Goal: Transaction & Acquisition: Purchase product/service

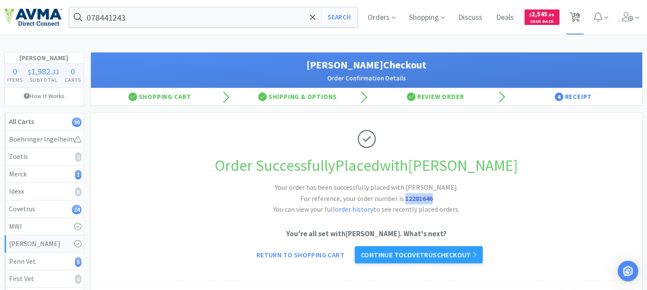
click at [577, 14] on span "30" at bounding box center [576, 14] width 6 height 34
select select "5"
select select "1"
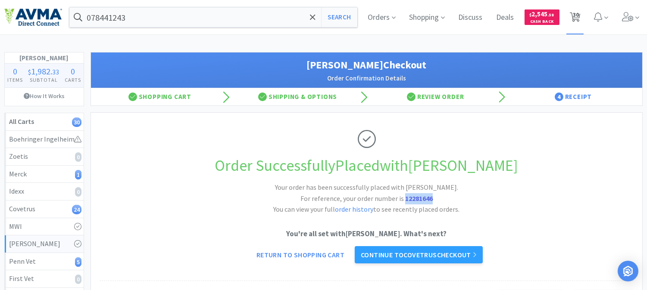
select select "1"
select select "6"
select select "2"
select select "1"
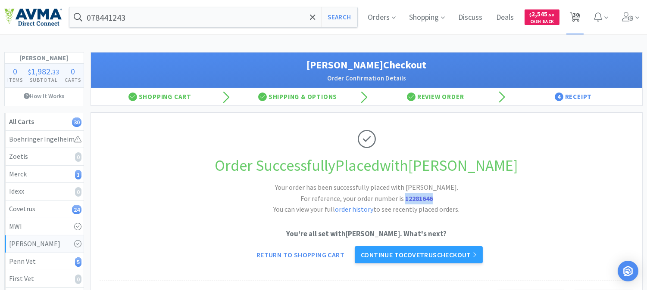
select select "1"
select select "5"
select select "3"
select select "1"
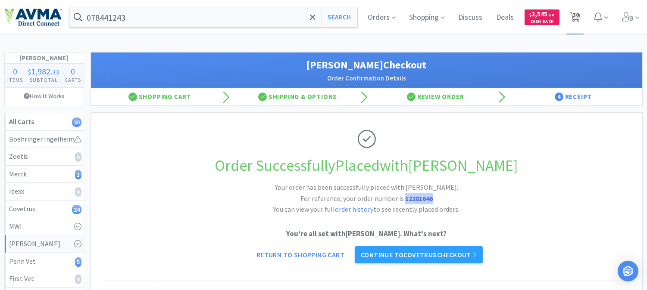
select select "3"
select select "1"
select select "2"
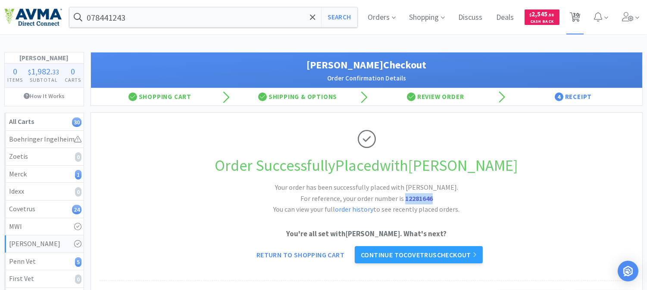
select select "1"
select select "10"
select select "3"
select select "4"
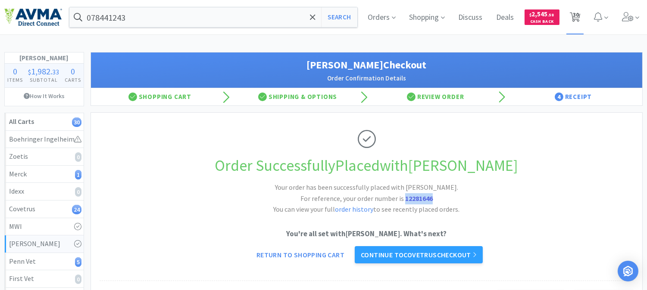
select select "2"
select select "1"
select select "2"
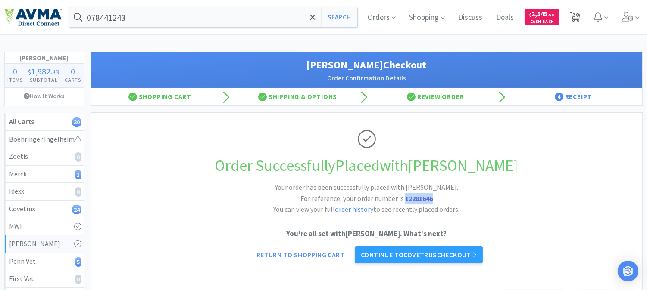
select select "1"
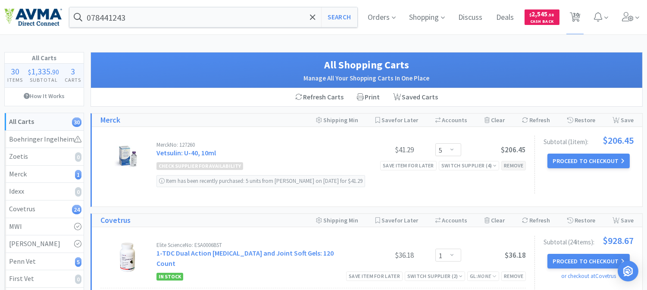
click at [514, 164] on div "Remove" at bounding box center [513, 165] width 25 height 9
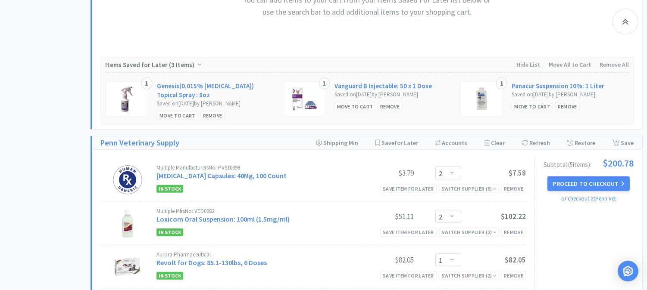
scroll to position [1627, 0]
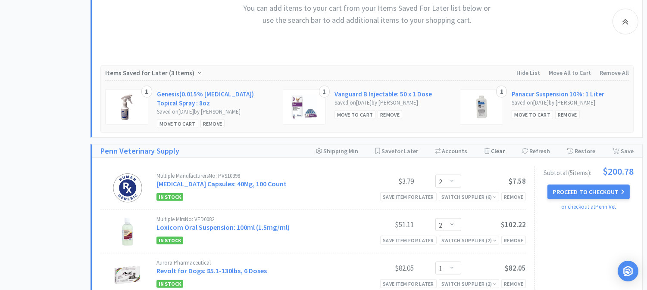
click at [498, 145] on div "Clear Cart" at bounding box center [494, 151] width 20 height 13
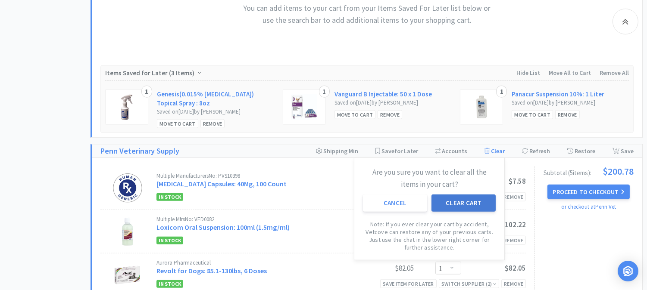
click at [480, 195] on button "Clear Cart" at bounding box center [463, 203] width 64 height 17
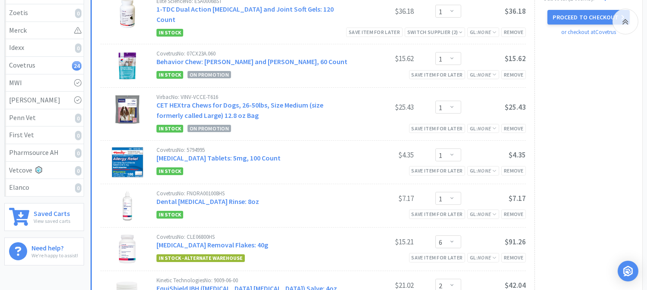
scroll to position [0, 0]
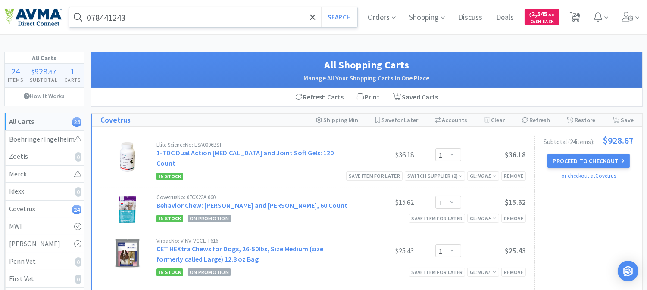
click at [182, 20] on input "078441243" at bounding box center [213, 17] width 288 height 20
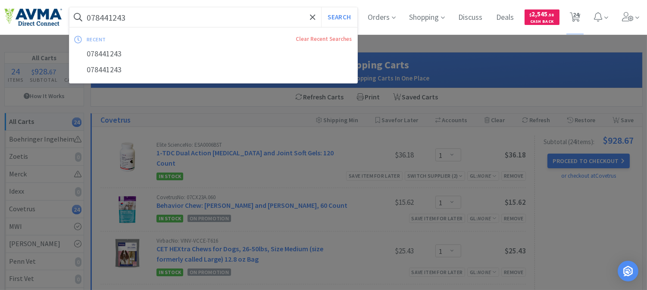
paste input "VED16447"
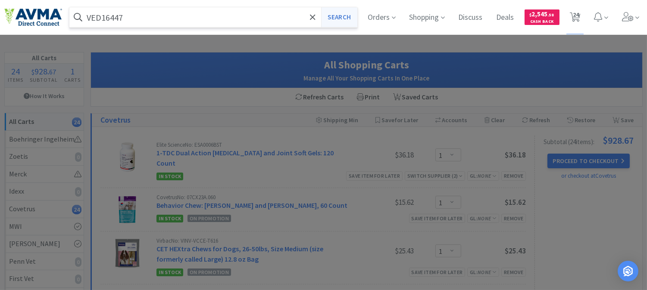
type input "VED16447"
click at [336, 19] on button "Search" at bounding box center [339, 17] width 36 height 20
select select "1"
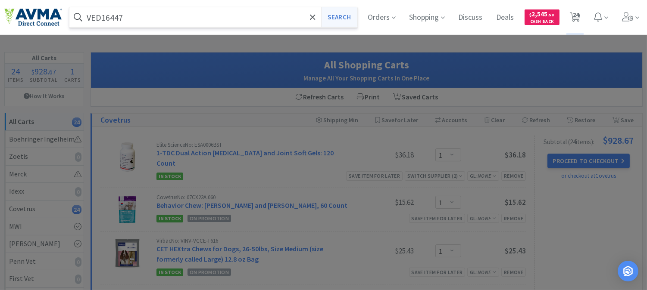
select select "1"
select select "6"
select select "2"
select select "1"
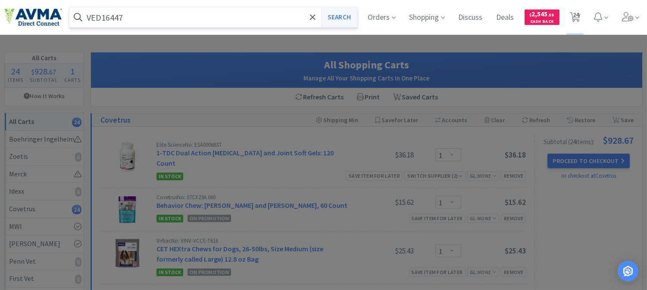
select select "1"
select select "5"
select select "3"
select select "1"
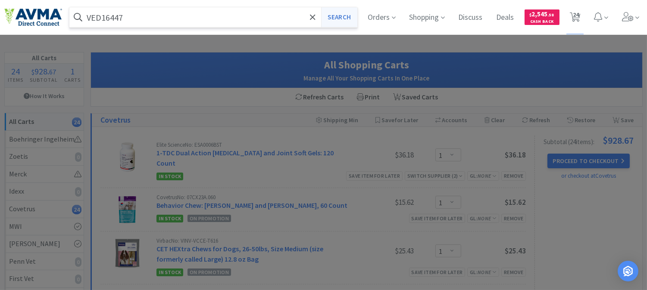
select select "3"
select select "1"
select select "2"
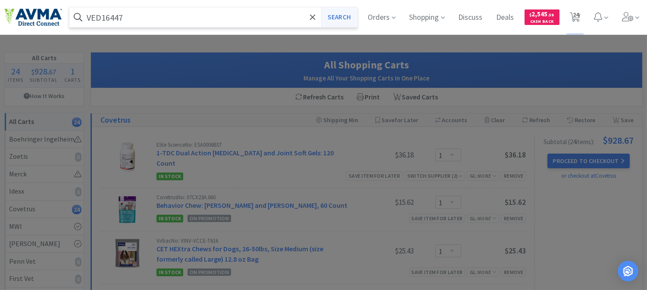
select select "1"
select select "10"
select select "3"
select select "4"
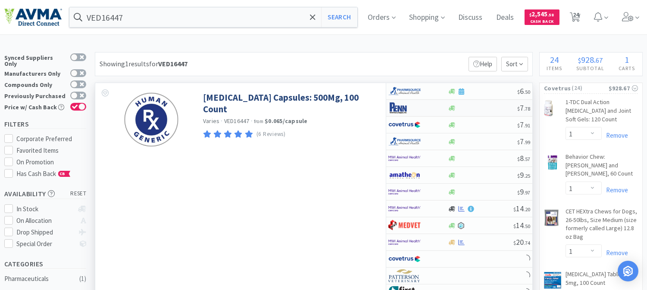
click at [406, 110] on img at bounding box center [404, 108] width 32 height 13
select select "1"
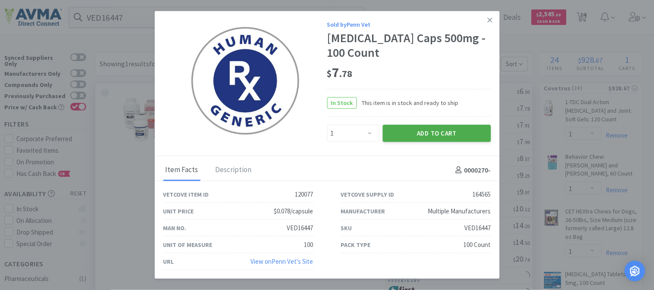
click at [450, 131] on button "Add to Cart" at bounding box center [437, 133] width 108 height 17
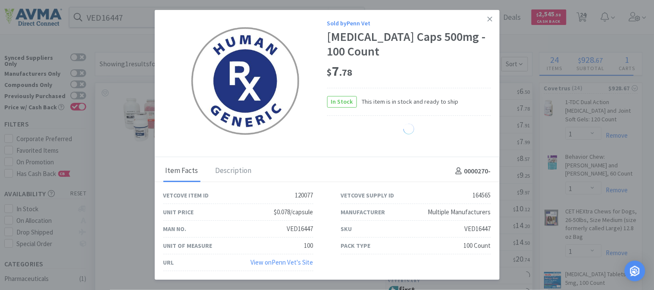
select select "1"
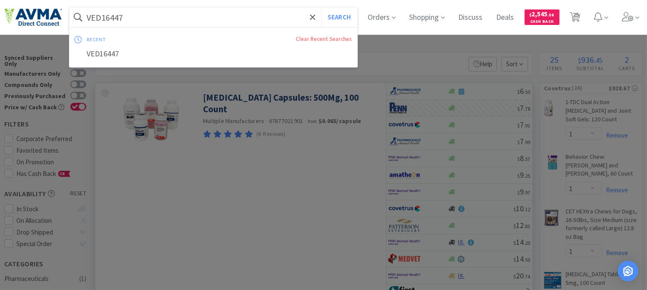
click at [153, 10] on input "VED16447" at bounding box center [213, 17] width 288 height 20
paste input "0082"
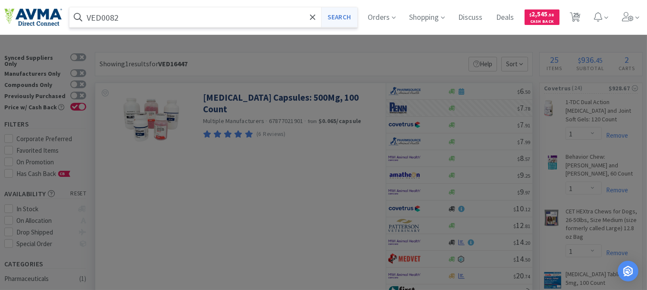
type input "VED0082"
click at [352, 16] on button "Search" at bounding box center [339, 17] width 36 height 20
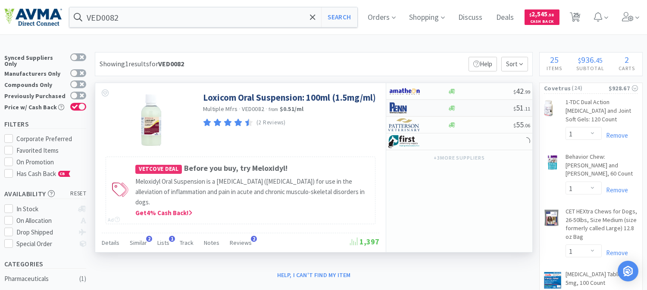
click at [399, 106] on img at bounding box center [404, 108] width 32 height 13
select select "1"
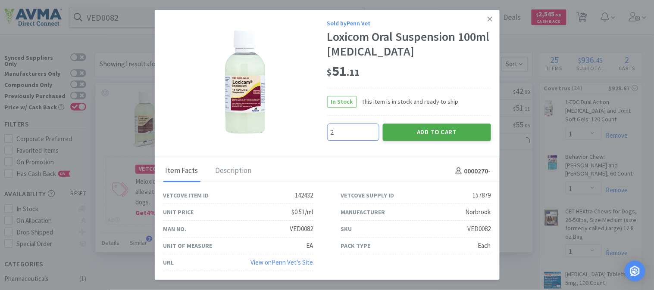
type input "2"
click at [427, 133] on button "Add to Cart" at bounding box center [437, 132] width 108 height 17
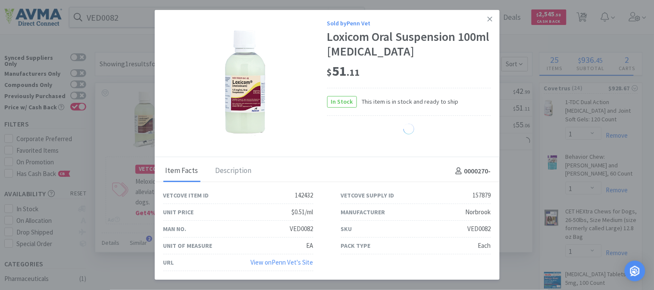
select select "2"
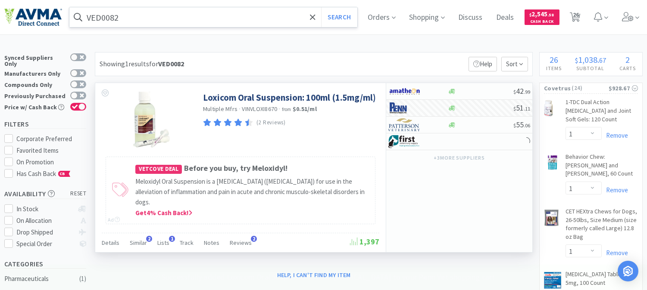
click at [121, 20] on input "VED0082" at bounding box center [213, 17] width 288 height 20
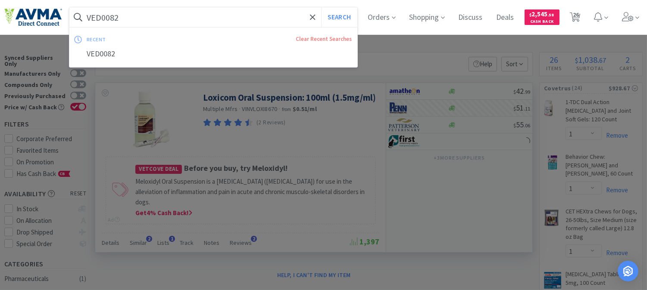
paste input "PVS00546"
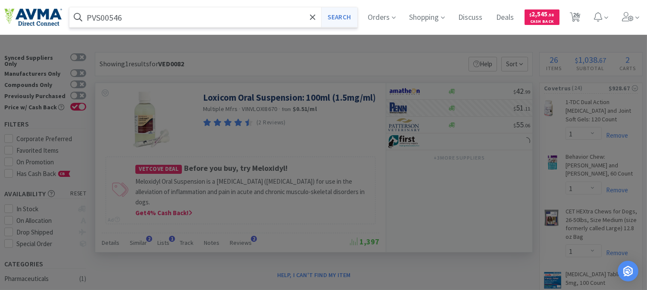
type input "PVS00546"
click at [341, 15] on button "Search" at bounding box center [339, 17] width 36 height 20
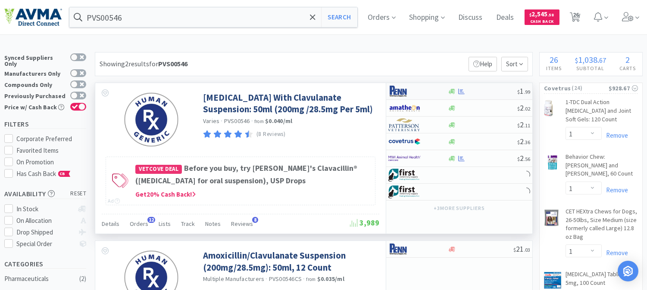
click at [398, 92] on img at bounding box center [404, 91] width 32 height 13
select select "1"
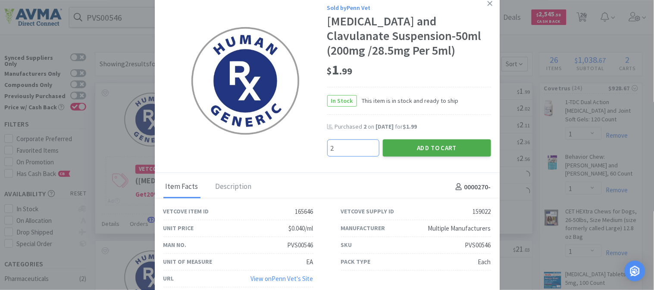
type input "2"
click at [414, 148] on button "Add to Cart" at bounding box center [437, 148] width 108 height 17
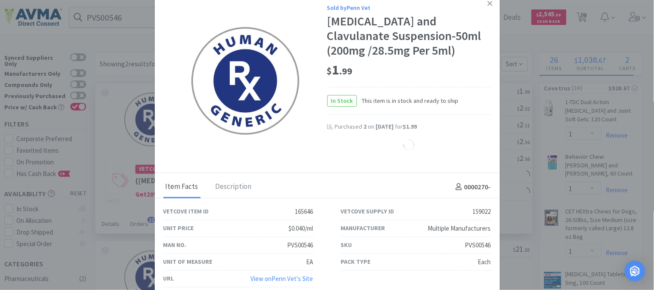
select select "2"
select select "1"
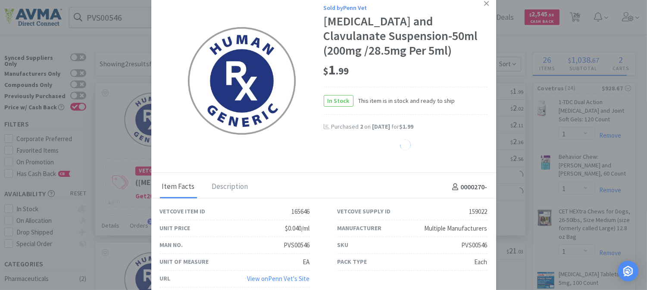
select select "2"
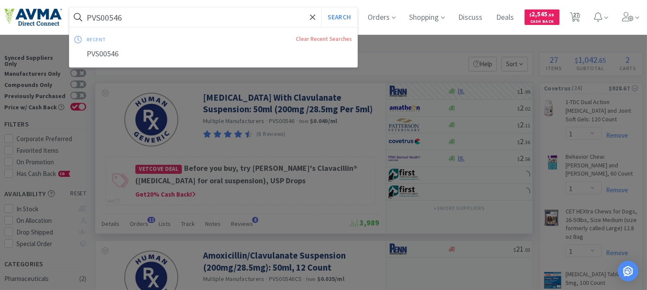
click at [97, 13] on input "PVS00546" at bounding box center [213, 17] width 288 height 20
paste input "AUR1075"
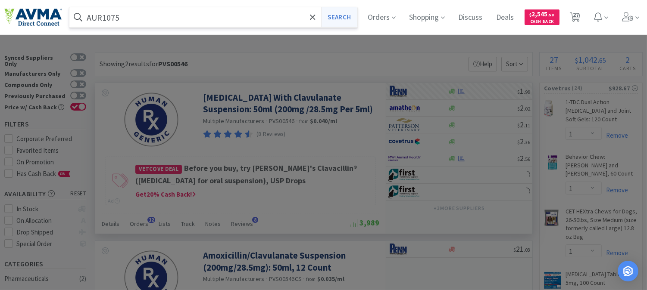
type input "AUR1075"
click at [348, 19] on button "Search" at bounding box center [339, 17] width 36 height 20
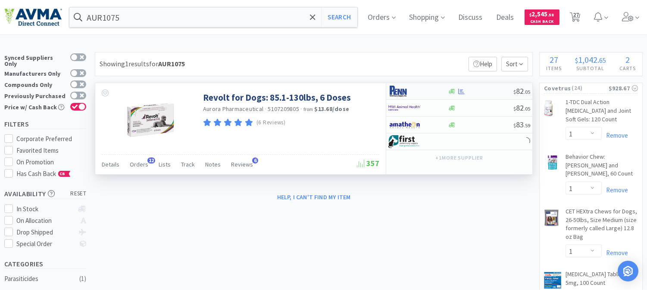
click at [399, 97] on img at bounding box center [404, 91] width 32 height 13
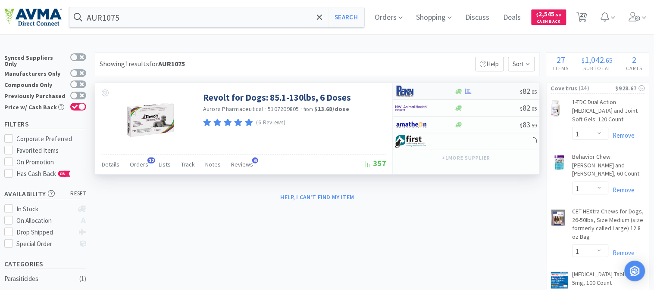
select select "1"
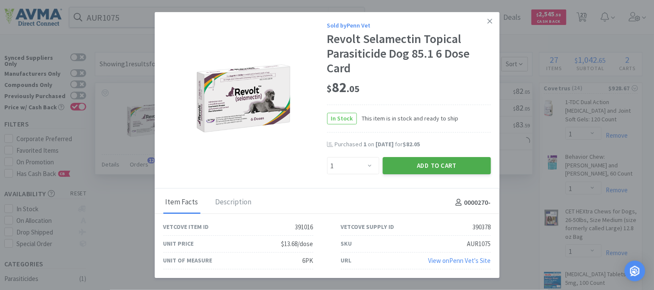
click at [430, 165] on button "Add to Cart" at bounding box center [437, 166] width 108 height 17
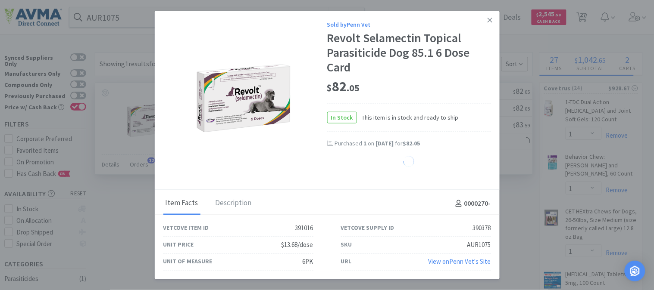
select select "1"
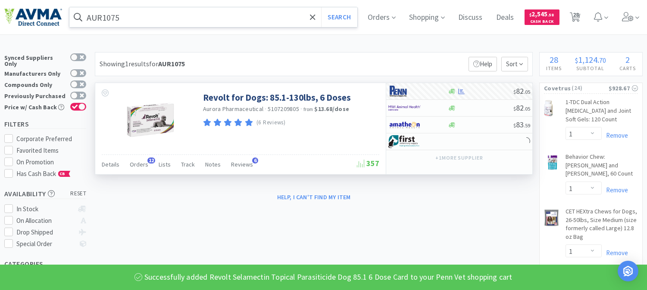
click at [121, 22] on input "AUR1075" at bounding box center [213, 17] width 288 height 20
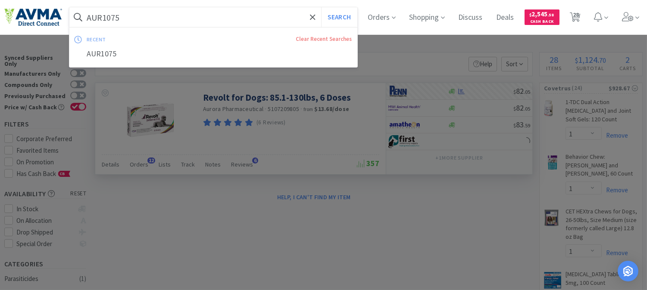
paste input "PVS10398"
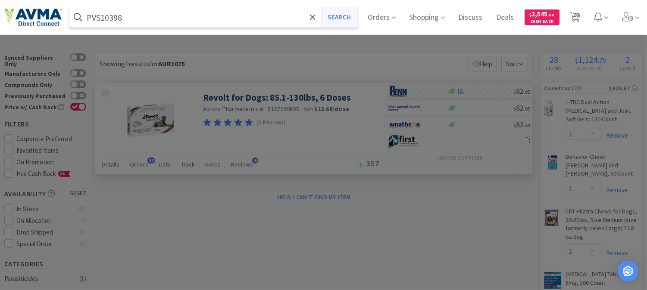
type input "PVS10398"
click at [354, 13] on button "Search" at bounding box center [339, 17] width 36 height 20
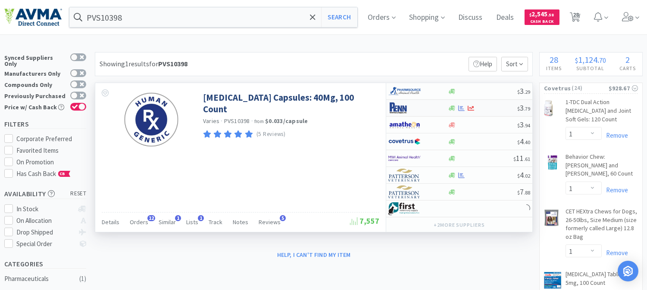
click at [397, 106] on img at bounding box center [404, 108] width 32 height 13
select select "1"
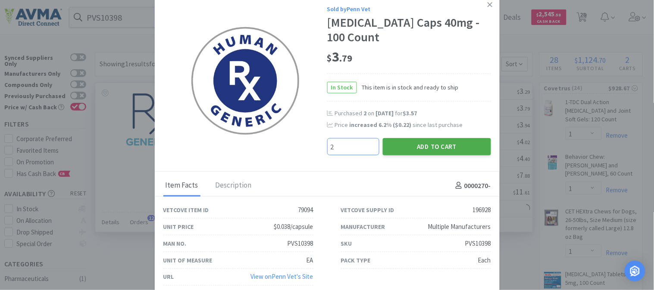
type input "2"
click at [446, 148] on button "Add to Cart" at bounding box center [437, 146] width 108 height 17
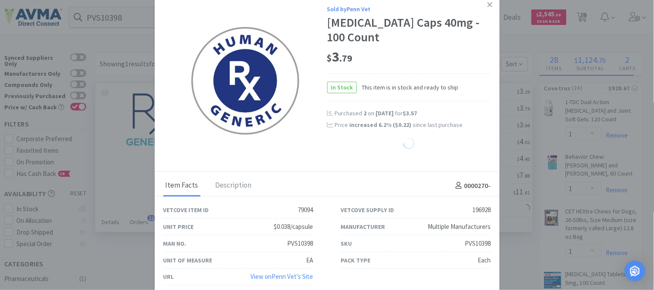
select select "2"
select select "1"
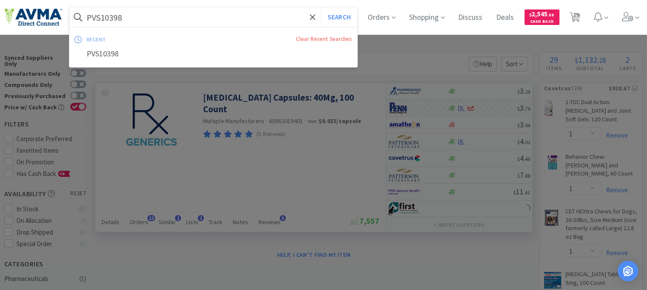
click at [137, 19] on input "PVS10398" at bounding box center [213, 17] width 288 height 20
paste input "635"
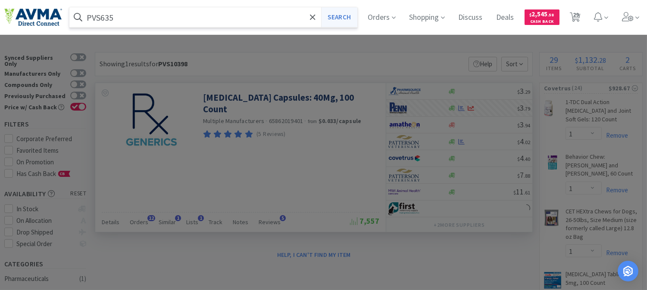
type input "PVS635"
click at [347, 13] on button "Search" at bounding box center [339, 17] width 36 height 20
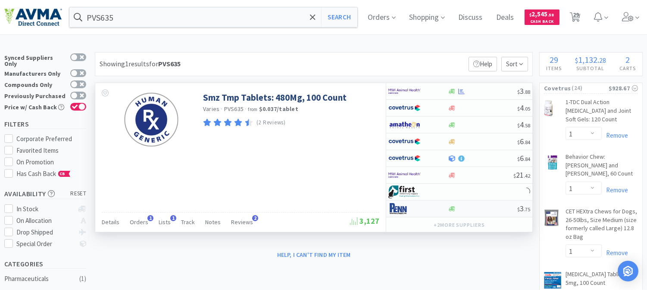
click at [401, 209] on img at bounding box center [404, 209] width 32 height 13
select select "1"
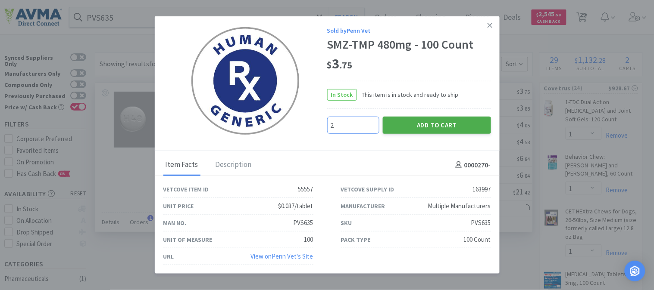
type input "2"
click at [405, 120] on button "Add to Cart" at bounding box center [437, 125] width 108 height 17
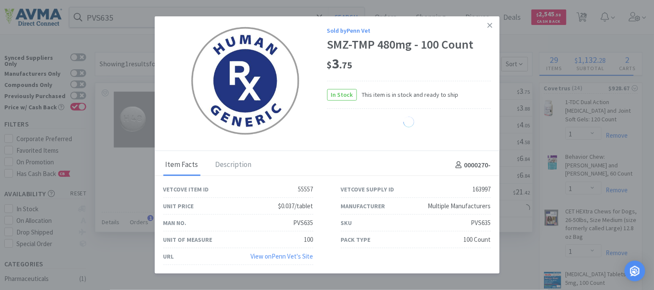
select select "2"
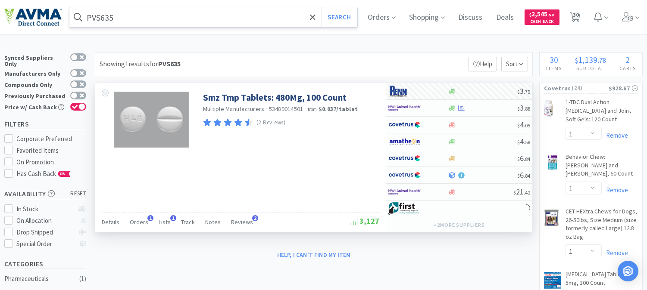
click at [127, 12] on input "PVS635" at bounding box center [213, 17] width 288 height 20
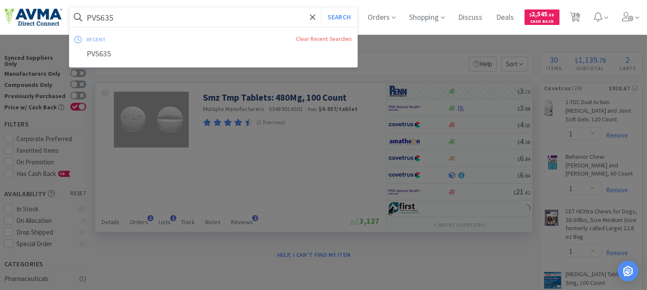
paste input "DN3102"
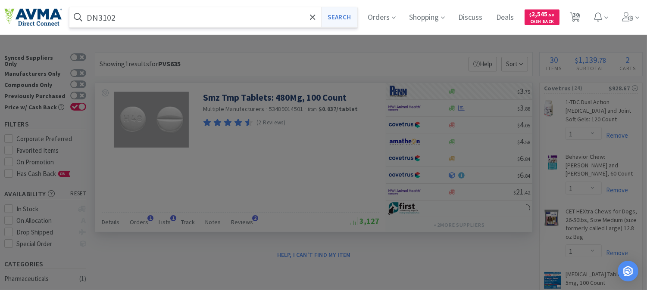
type input "DN3102"
click at [354, 16] on button "Search" at bounding box center [339, 17] width 36 height 20
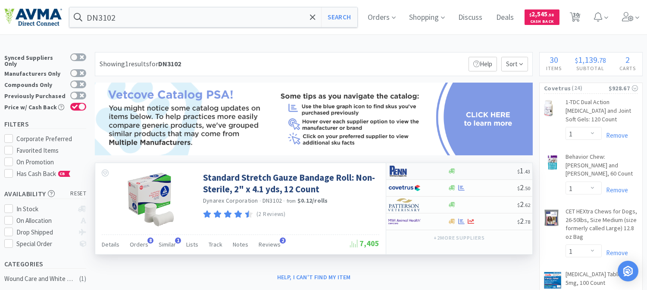
click at [398, 174] on img at bounding box center [404, 171] width 32 height 13
select select "1"
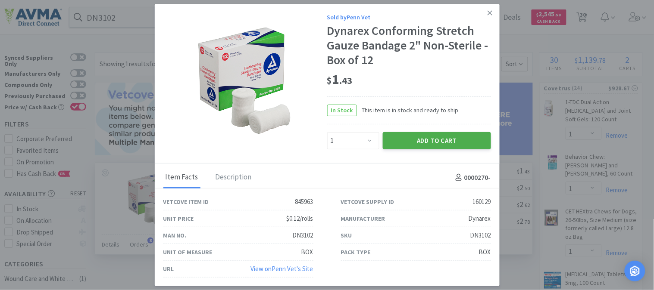
click at [437, 140] on button "Add to Cart" at bounding box center [437, 140] width 108 height 17
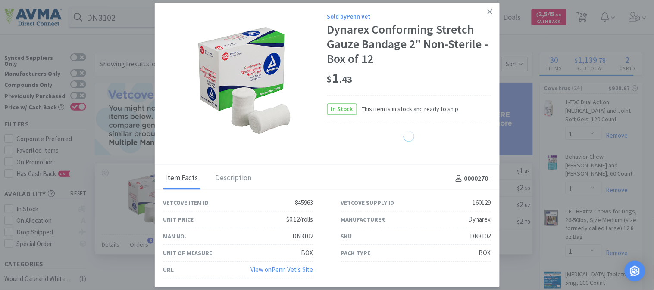
select select "1"
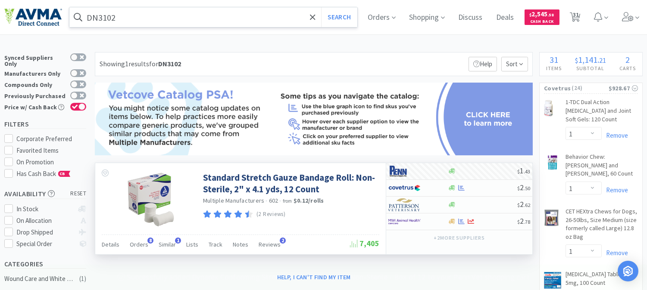
click at [106, 15] on input "DN3102" at bounding box center [213, 17] width 288 height 20
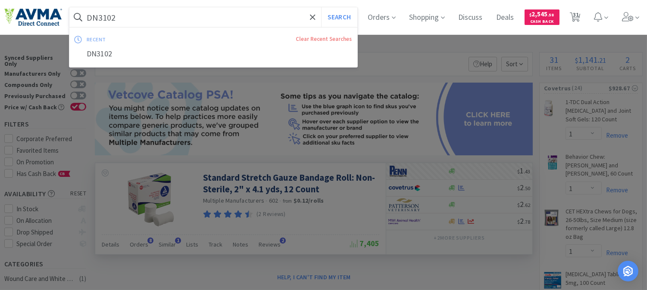
paste input "ALD005560"
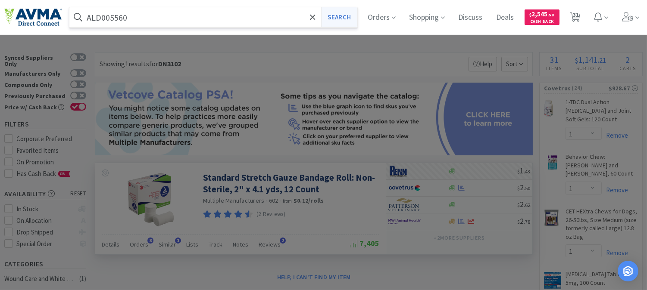
type input "ALD005560"
click at [353, 18] on button "Search" at bounding box center [339, 17] width 36 height 20
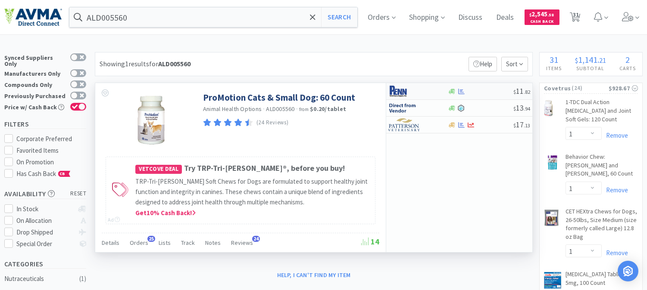
click at [400, 93] on img at bounding box center [404, 91] width 32 height 13
select select "1"
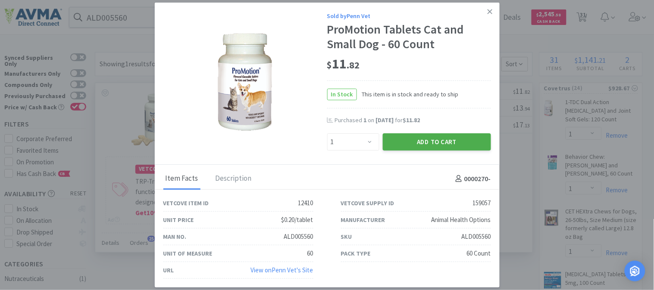
click at [428, 136] on button "Add to Cart" at bounding box center [437, 142] width 108 height 17
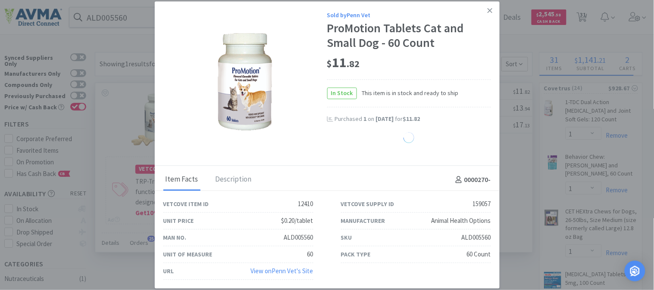
select select "1"
select select "2"
select select "1"
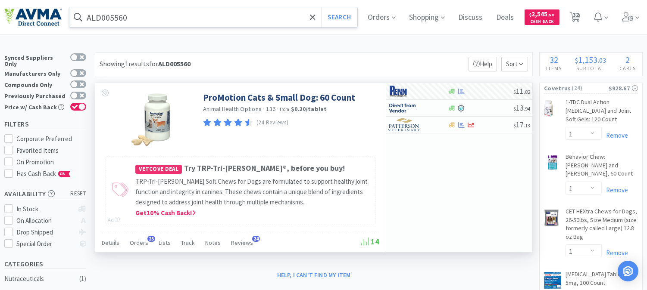
click at [146, 16] on input "ALD005560" at bounding box center [213, 17] width 288 height 20
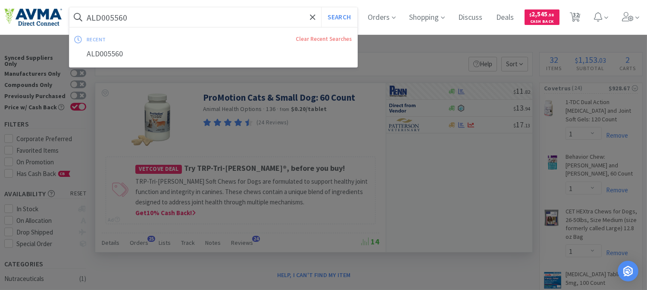
paste input "PVS00546"
type input "PVS00546"
click at [341, 16] on button "Search" at bounding box center [339, 17] width 36 height 20
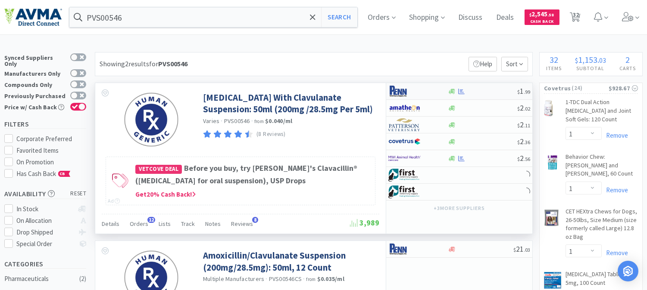
click at [398, 92] on img at bounding box center [404, 91] width 32 height 13
select select "1"
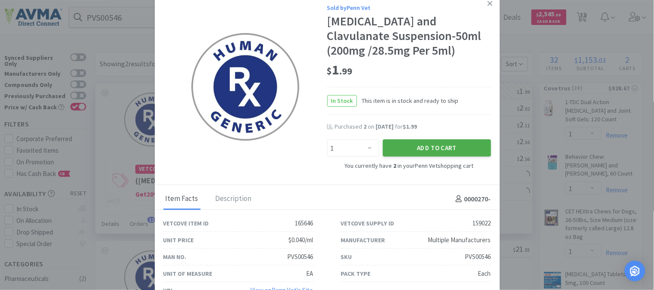
click at [422, 149] on button "Add to Cart" at bounding box center [437, 148] width 108 height 17
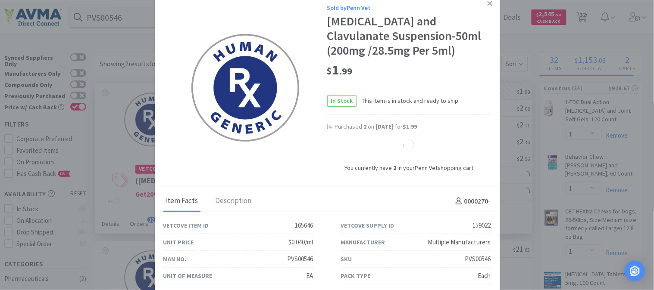
select select "3"
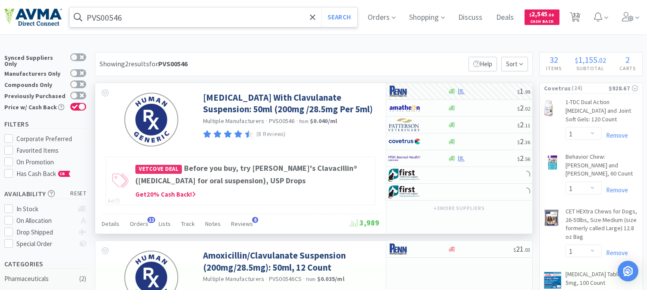
click at [105, 16] on input "PVS00546" at bounding box center [213, 17] width 288 height 20
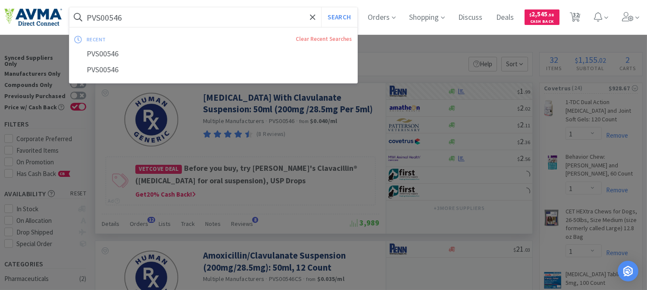
paste input "RSC23221"
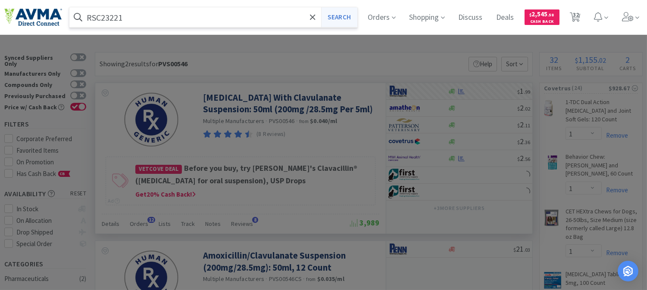
type input "RSC23221"
click at [350, 16] on button "Search" at bounding box center [339, 17] width 36 height 20
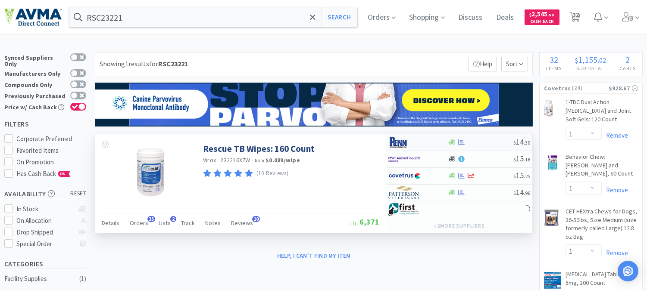
click at [391, 141] on img at bounding box center [404, 142] width 32 height 13
select select "1"
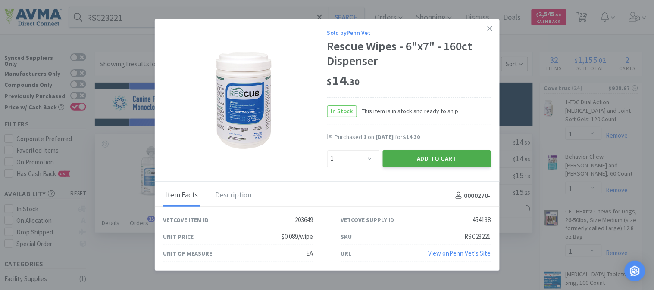
click at [432, 157] on button "Add to Cart" at bounding box center [437, 158] width 108 height 17
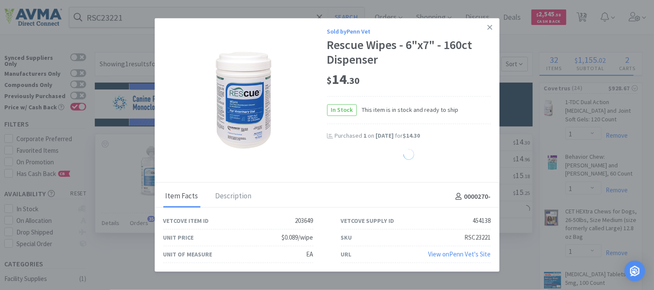
select select "1"
select select "2"
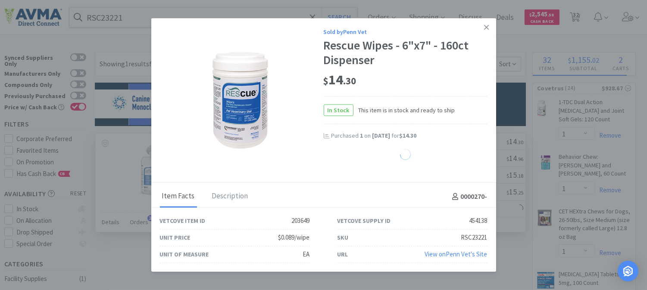
select select "1"
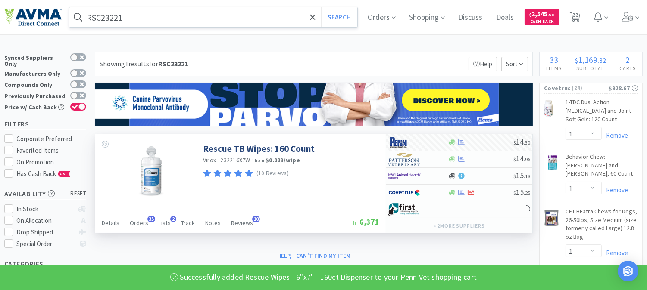
click at [112, 13] on input "RSC23221" at bounding box center [213, 17] width 288 height 20
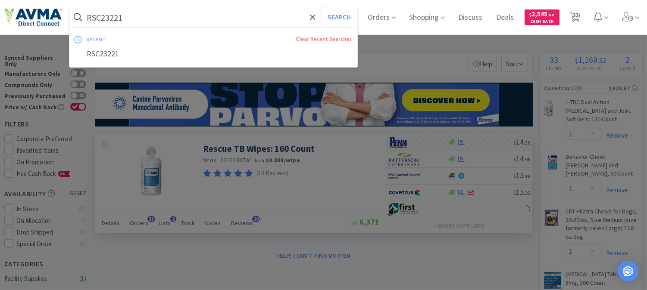
paste input "ZYV2030"
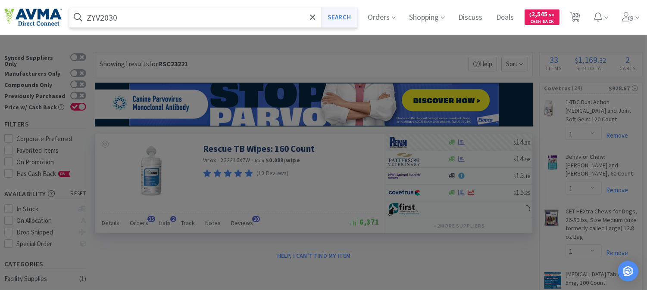
type input "ZYV2030"
click at [341, 14] on button "Search" at bounding box center [339, 17] width 36 height 20
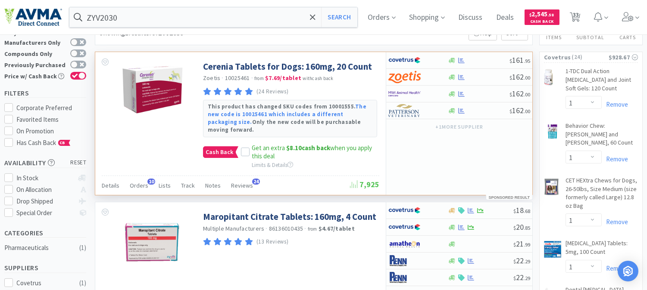
scroll to position [96, 0]
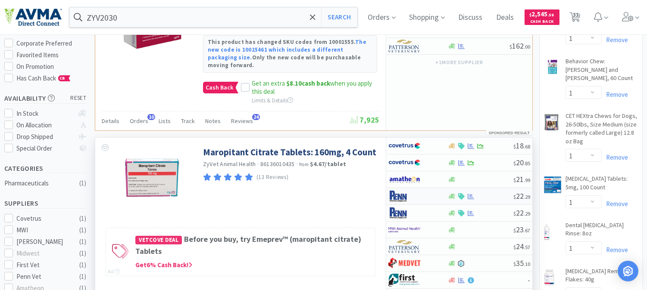
click at [399, 190] on img at bounding box center [404, 196] width 32 height 13
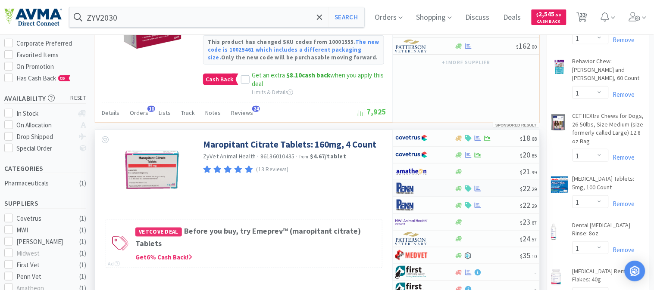
select select "1"
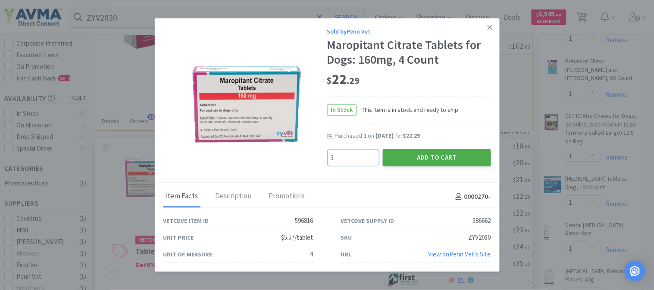
type input "3"
click at [445, 157] on button "Add to Cart" at bounding box center [437, 157] width 108 height 17
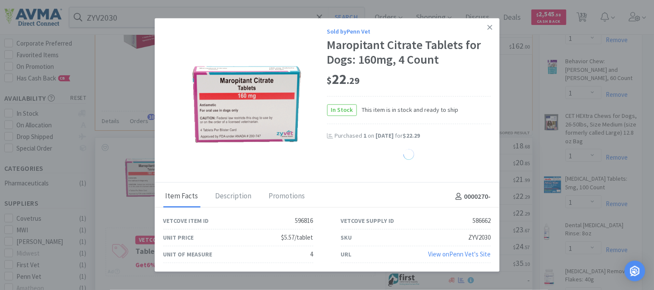
select select "3"
select select "1"
select select "2"
select select "1"
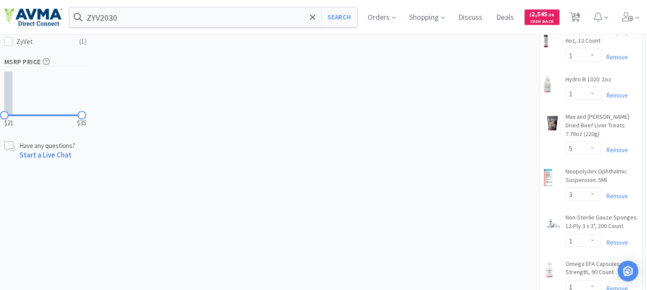
scroll to position [431, 0]
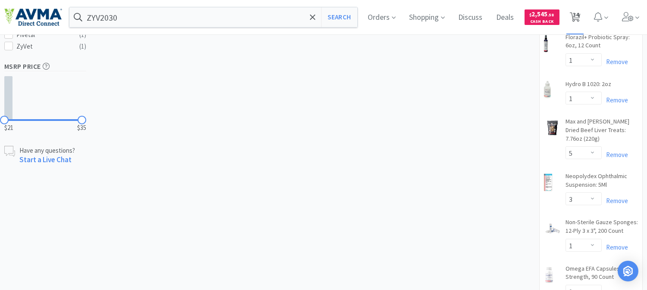
click at [579, 16] on span "34" at bounding box center [576, 14] width 6 height 34
select select "1"
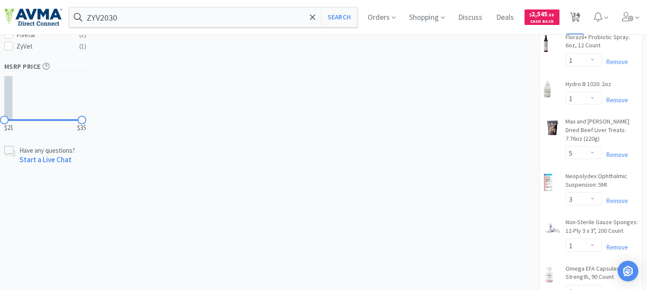
select select "1"
select select "6"
select select "2"
select select "1"
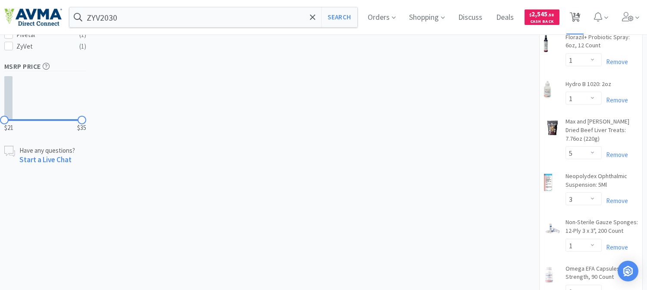
select select "5"
select select "3"
select select "1"
select select "3"
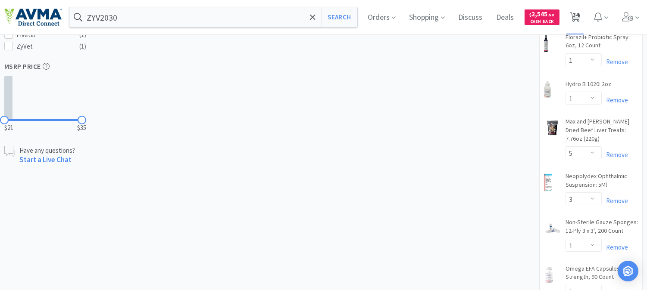
select select "1"
select select "2"
select select "1"
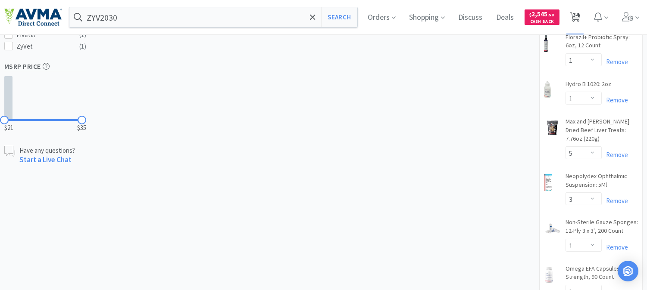
select select "1"
select select "10"
select select "3"
select select "4"
select select "2"
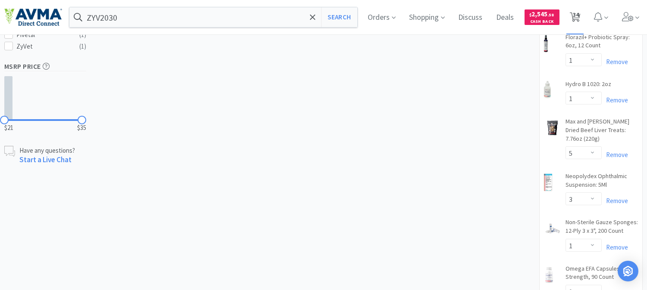
select select "3"
select select "1"
select select "2"
select select "3"
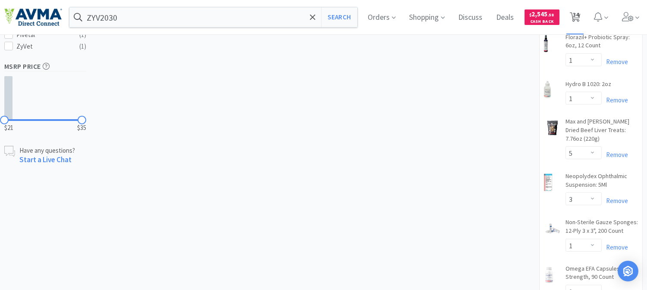
select select "1"
select select "2"
select select "1"
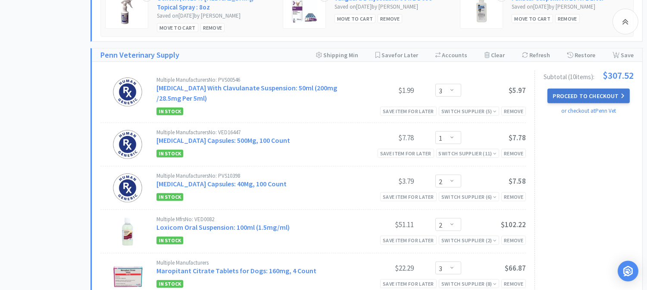
click at [589, 89] on button "Proceed to Checkout" at bounding box center [588, 96] width 82 height 15
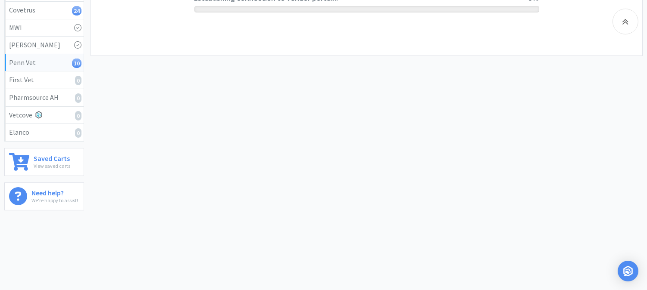
scroll to position [200, 0]
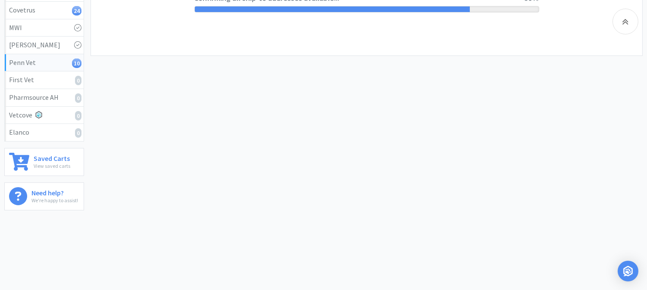
select select "V0537"
select select "U001"
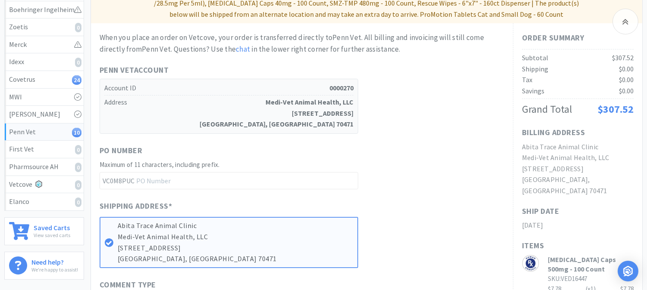
scroll to position [143, 0]
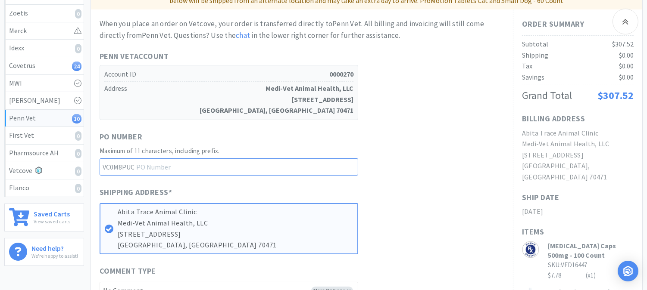
click at [174, 164] on input "text" at bounding box center [229, 167] width 259 height 17
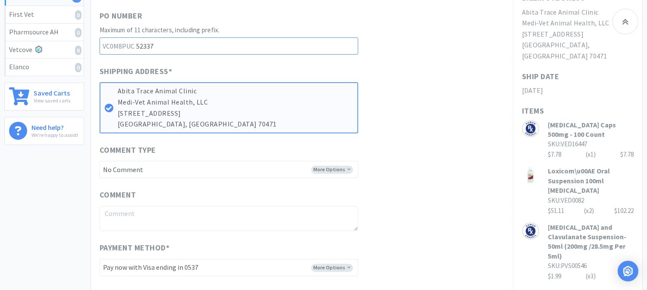
scroll to position [287, 0]
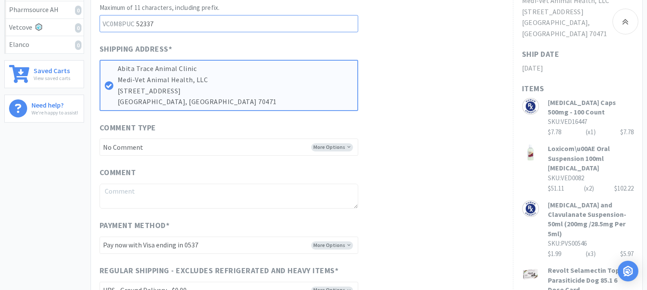
type input "52337"
click at [223, 243] on select "-------- Pay now with Visa ending in 0537 Pay now with Visa ending in 4277 Pay …" at bounding box center [229, 245] width 259 height 17
select select "V5253"
click at [100, 237] on select "-------- Pay now with Visa ending in 0537 Pay now with Visa ending in 4277 Pay …" at bounding box center [229, 245] width 259 height 17
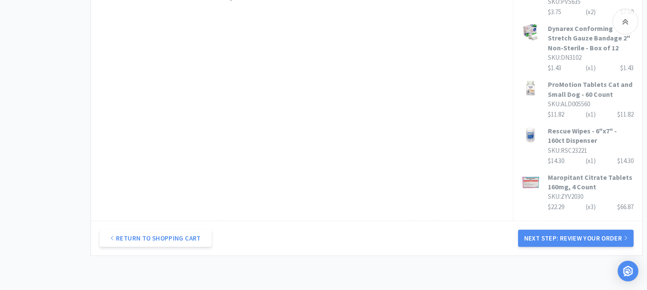
scroll to position [703, 0]
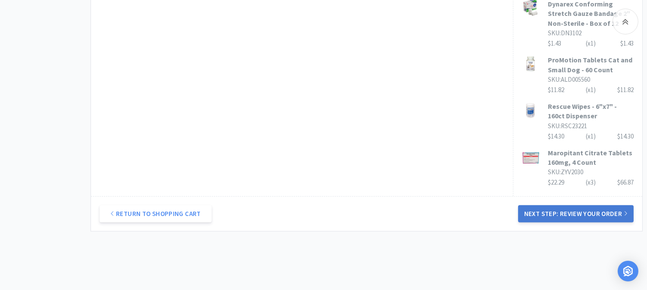
click at [574, 206] on button "Next Step: Review Your Order" at bounding box center [575, 214] width 115 height 17
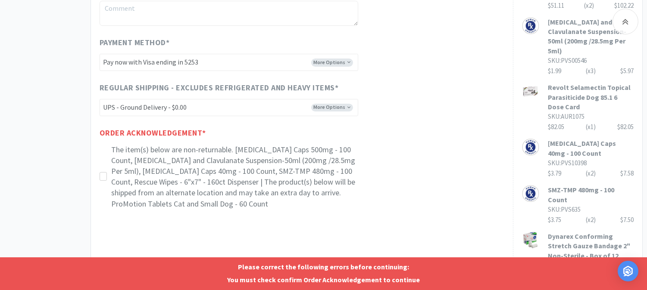
scroll to position [463, 0]
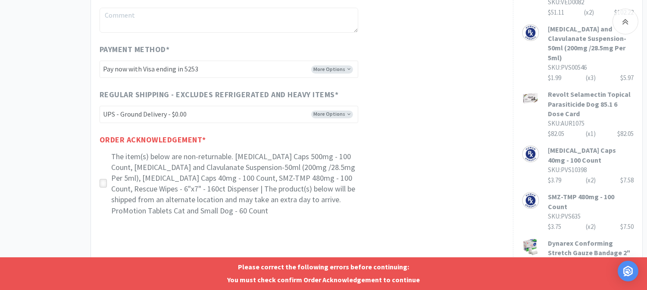
click at [103, 186] on icon at bounding box center [103, 184] width 6 height 6
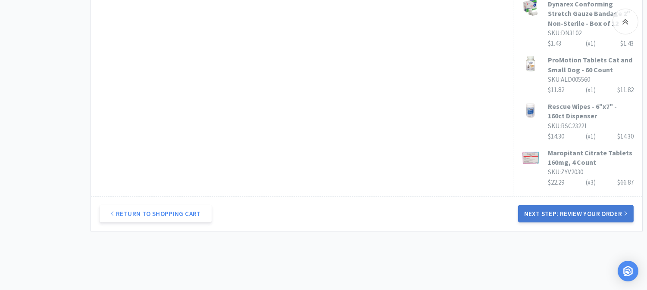
click at [565, 206] on button "Next Step: Review Your Order" at bounding box center [575, 214] width 115 height 17
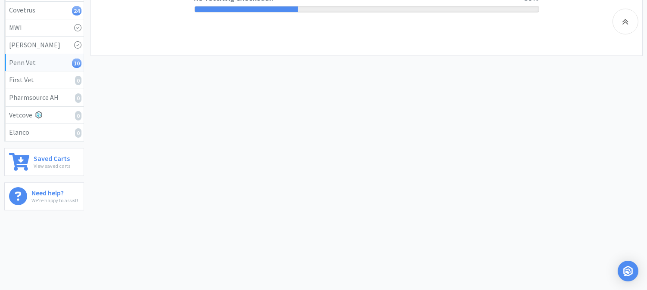
scroll to position [0, 0]
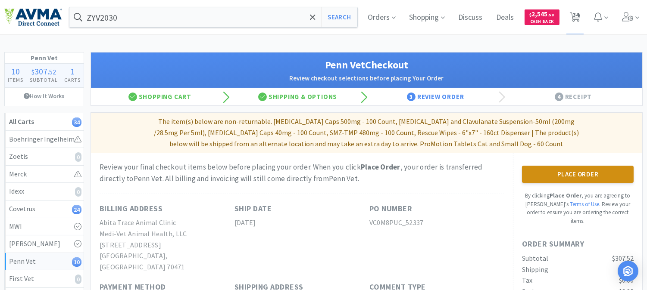
click at [574, 170] on button "Place Order" at bounding box center [578, 174] width 112 height 17
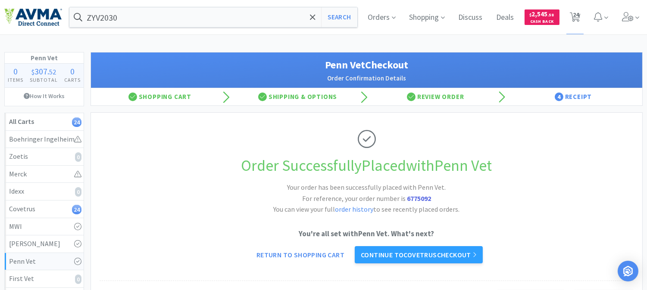
click at [416, 199] on strong "6775092" at bounding box center [419, 198] width 24 height 9
copy strong "6775092"
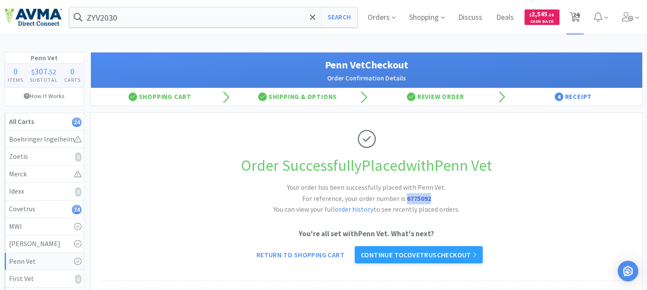
click at [576, 14] on span "24" at bounding box center [576, 14] width 6 height 34
select select "1"
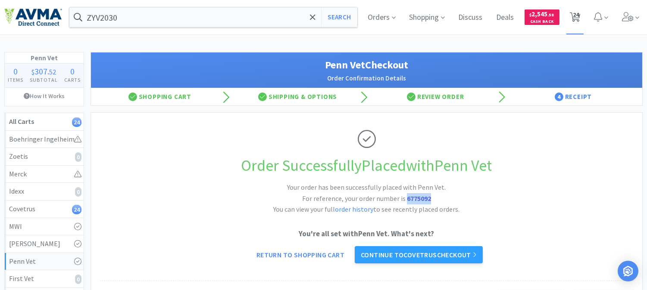
select select "1"
select select "6"
select select "2"
select select "1"
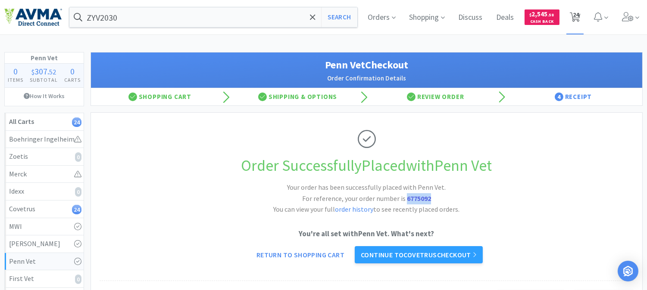
select select "5"
select select "3"
select select "1"
select select "3"
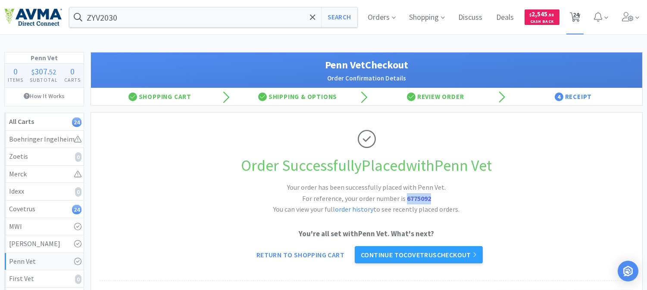
select select "1"
select select "2"
select select "1"
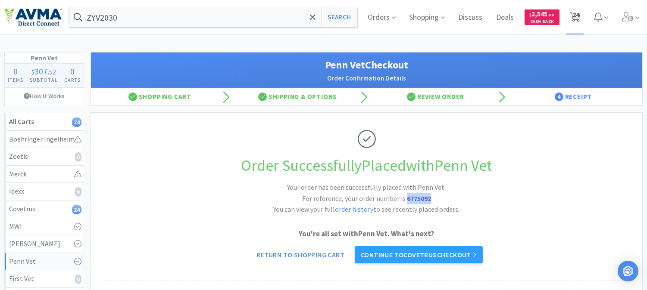
select select "1"
select select "10"
select select "3"
select select "4"
select select "2"
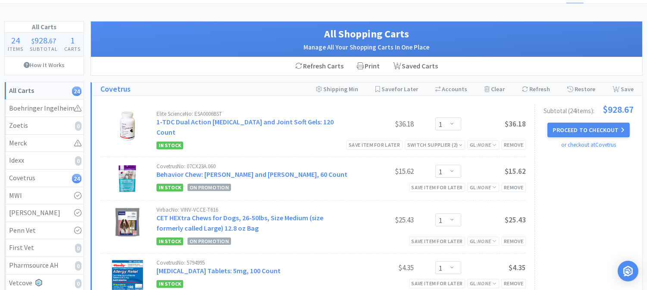
scroll to position [48, 0]
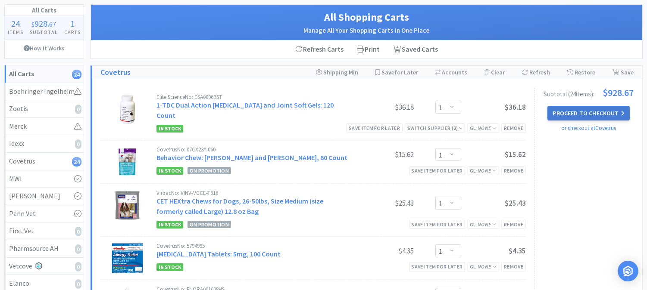
click at [581, 112] on button "Proceed to Checkout" at bounding box center [588, 113] width 82 height 15
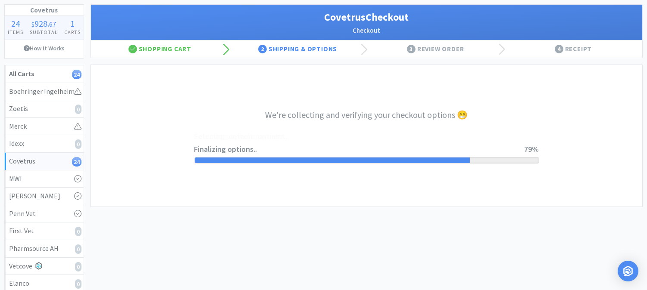
select select "9806134968362"
select select "cvt-standard-net"
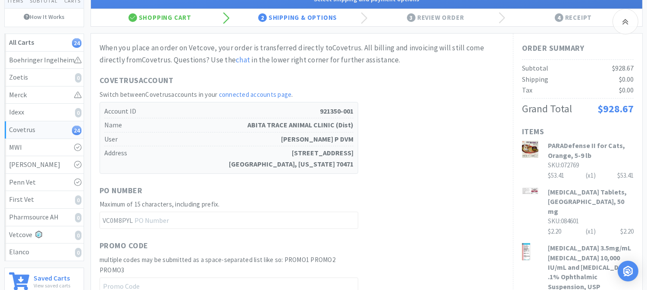
scroll to position [96, 0]
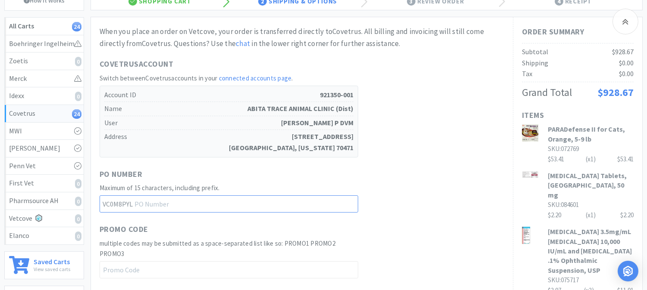
click at [163, 201] on input "text" at bounding box center [229, 204] width 259 height 17
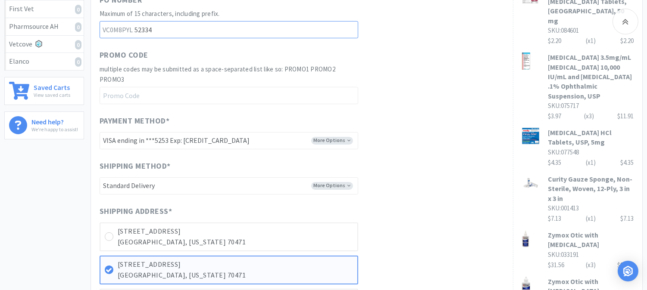
scroll to position [335, 0]
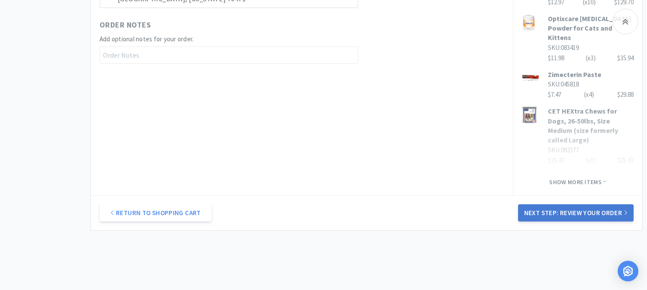
type input "52334"
click at [538, 205] on button "Next Step: Review Your Order" at bounding box center [575, 213] width 115 height 17
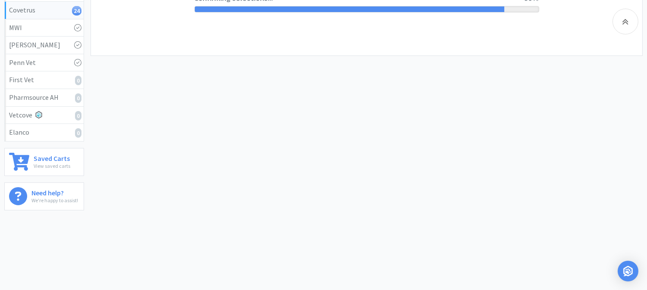
scroll to position [0, 0]
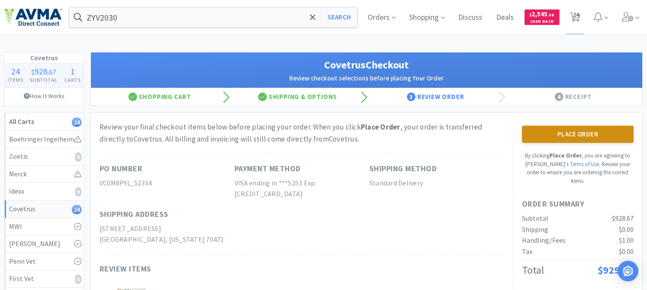
click at [579, 132] on button "Place Order" at bounding box center [578, 134] width 112 height 17
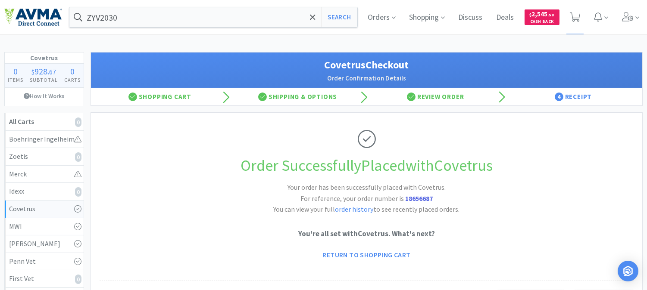
click at [419, 197] on strong "18656687" at bounding box center [419, 198] width 28 height 9
copy strong "18656687"
